Goal: Find specific page/section: Find specific page/section

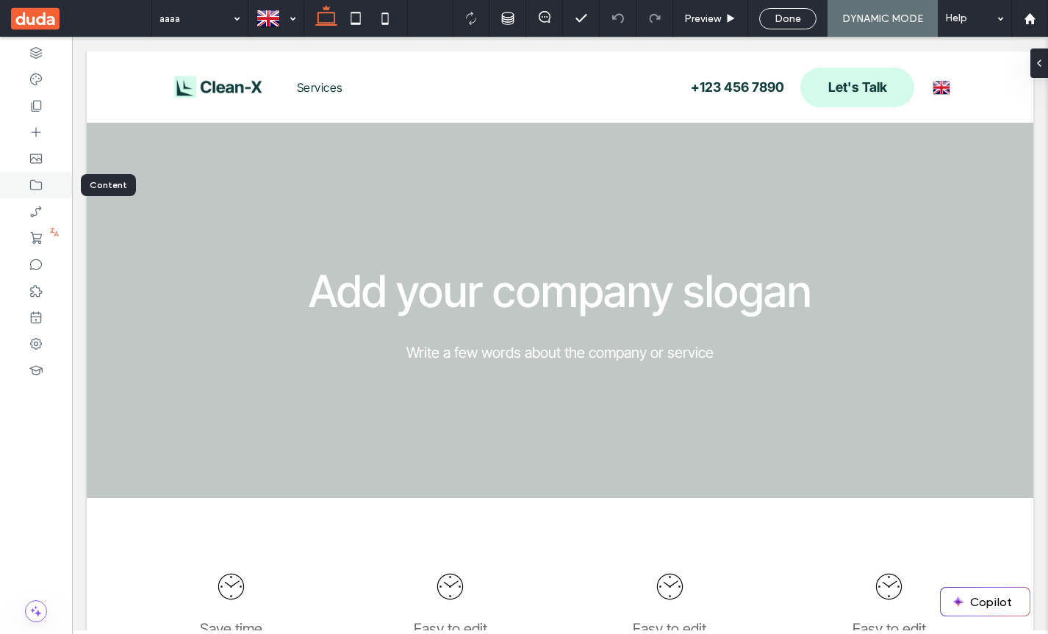
click at [39, 190] on use at bounding box center [36, 185] width 12 height 10
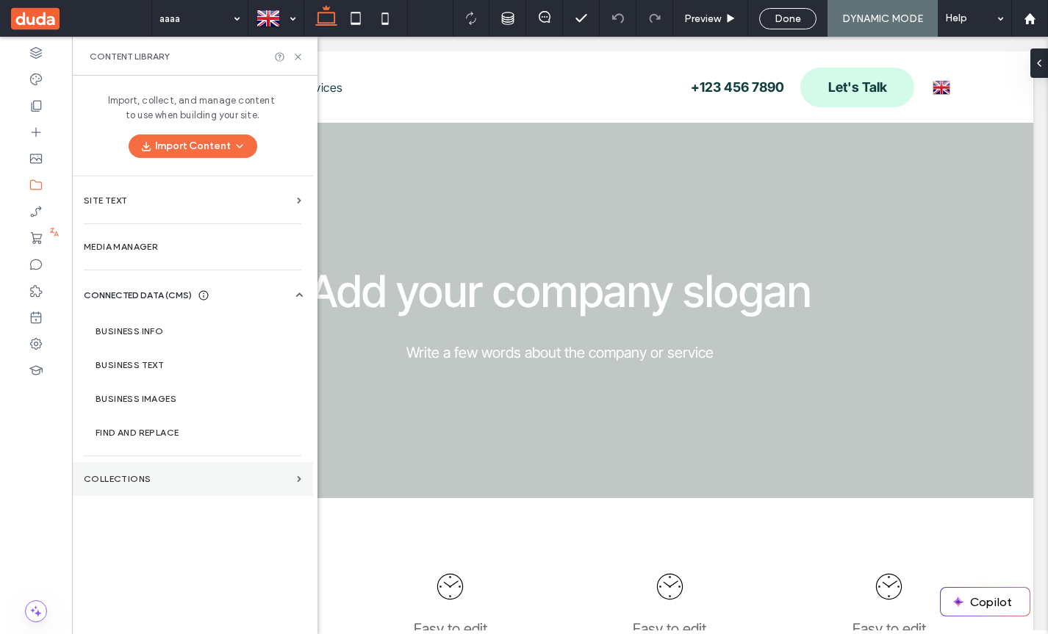
click at [159, 474] on label "Collections" at bounding box center [187, 479] width 207 height 10
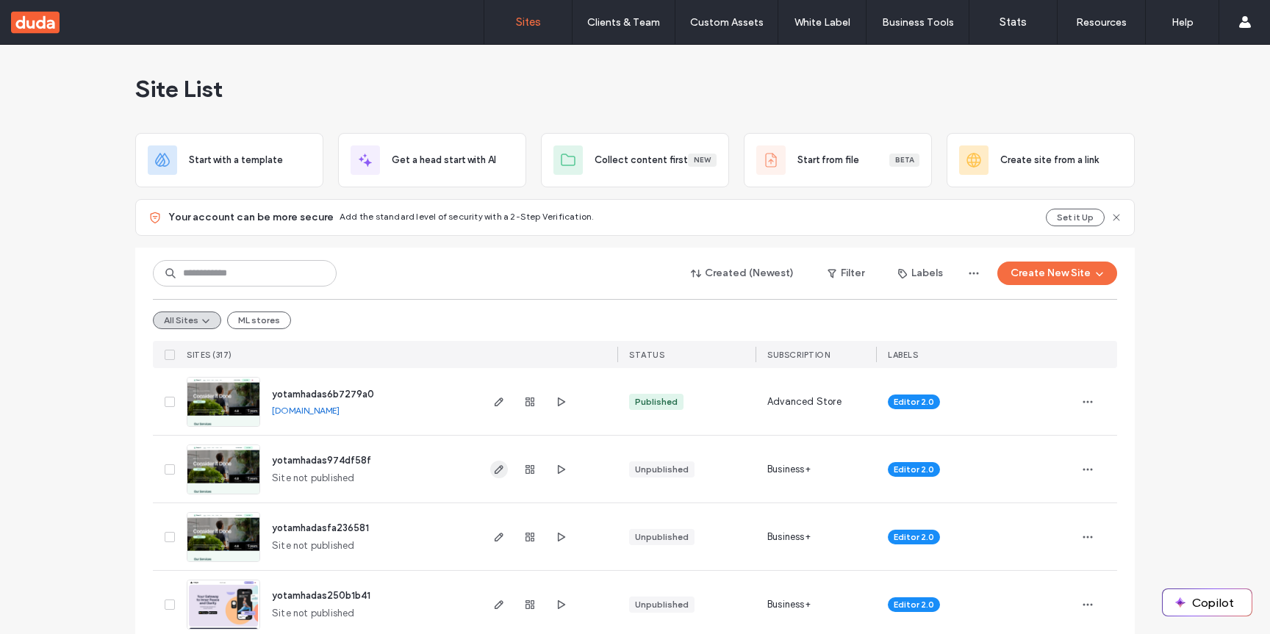
click at [494, 475] on span "button" at bounding box center [499, 470] width 18 height 18
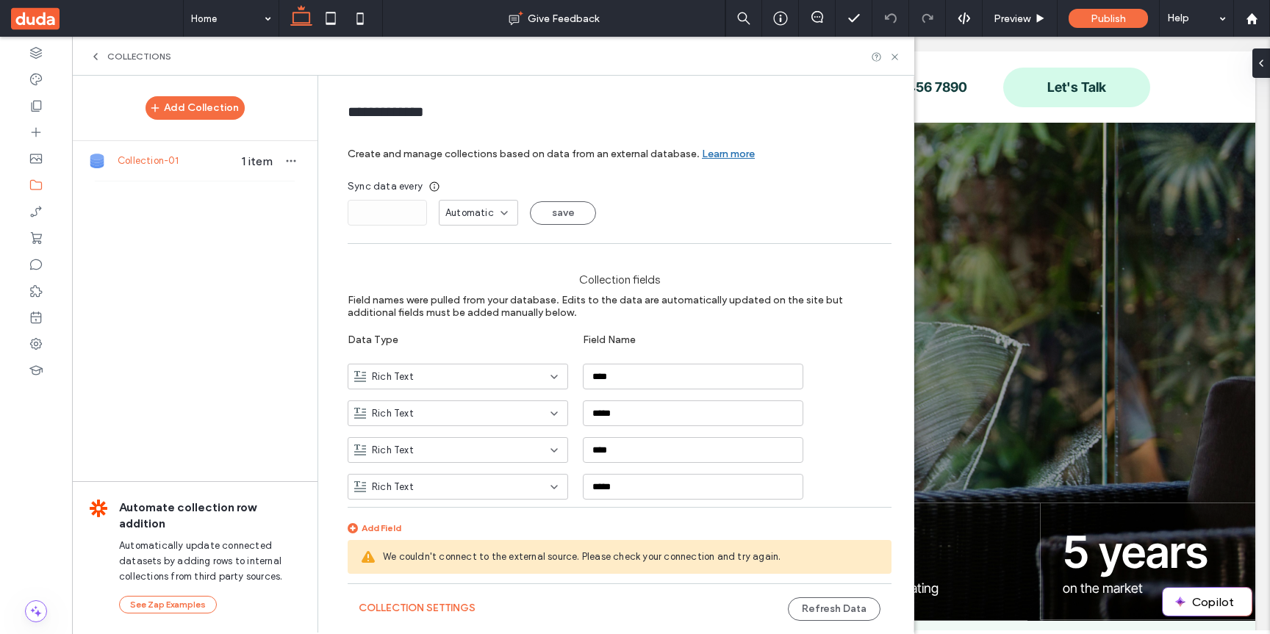
click at [896, 63] on div "Collections" at bounding box center [493, 56] width 842 height 39
click at [889, 61] on icon at bounding box center [894, 56] width 11 height 11
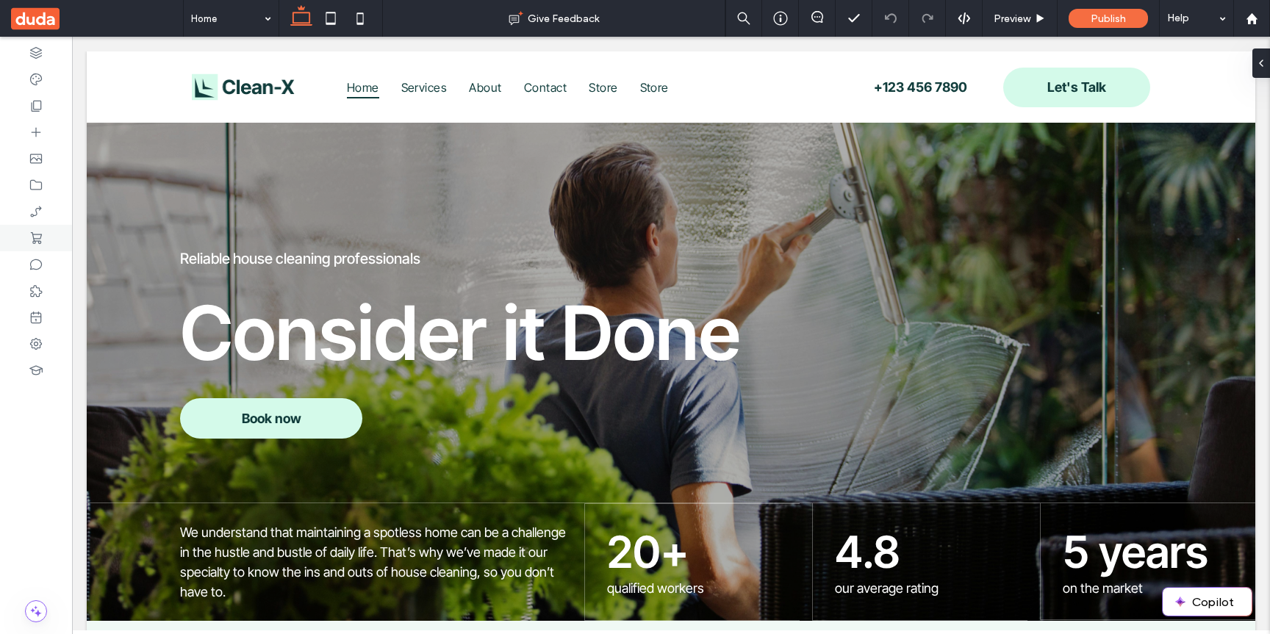
click at [54, 246] on div at bounding box center [36, 238] width 72 height 26
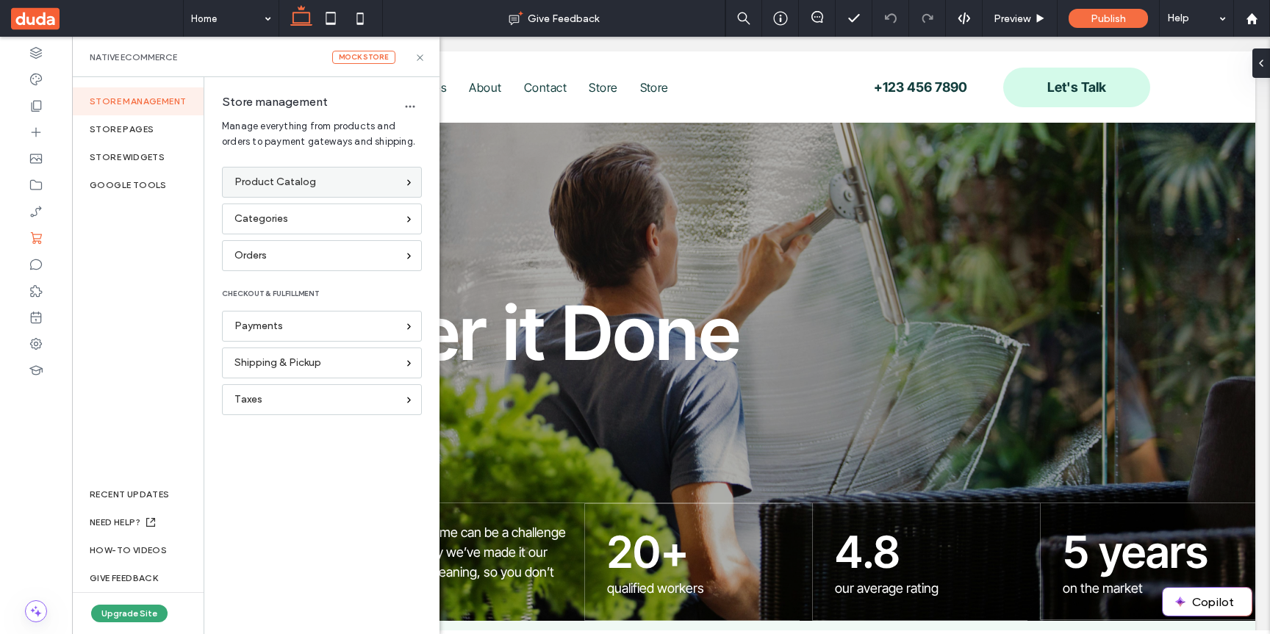
click at [342, 182] on div "Product Catalog" at bounding box center [315, 182] width 162 height 16
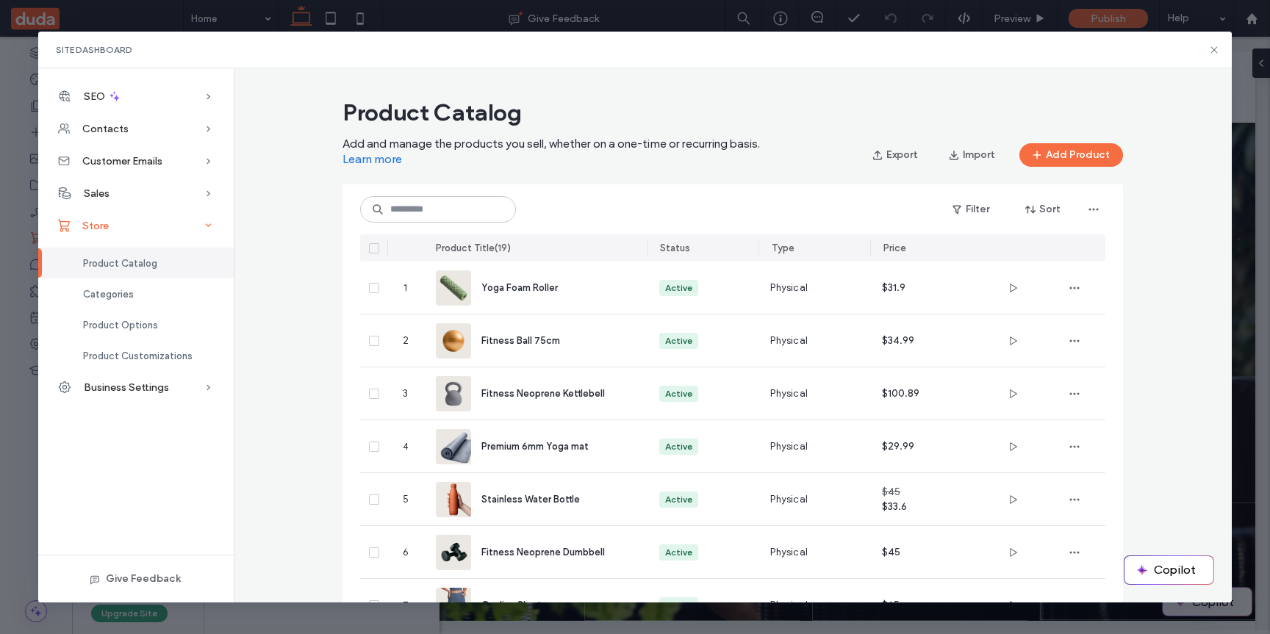
click at [201, 229] on icon at bounding box center [208, 225] width 15 height 15
